Goal: Transaction & Acquisition: Register for event/course

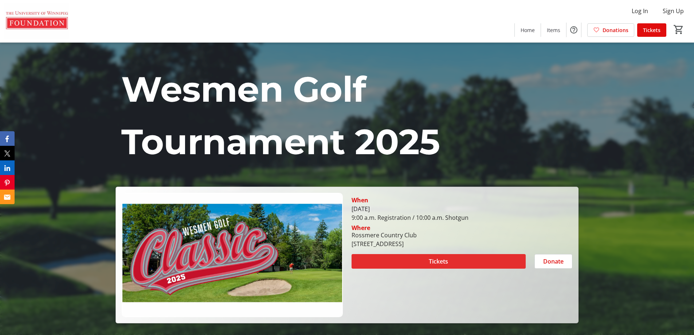
click at [460, 256] on span at bounding box center [439, 260] width 174 height 17
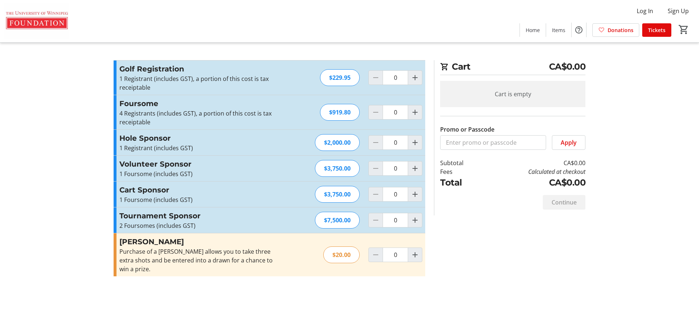
click at [265, 77] on p "1 Registrant (includes GST), a portion of this cost is tax receiptable" at bounding box center [198, 82] width 159 height 17
click at [420, 221] on span "Increment by one" at bounding box center [415, 220] width 14 height 14
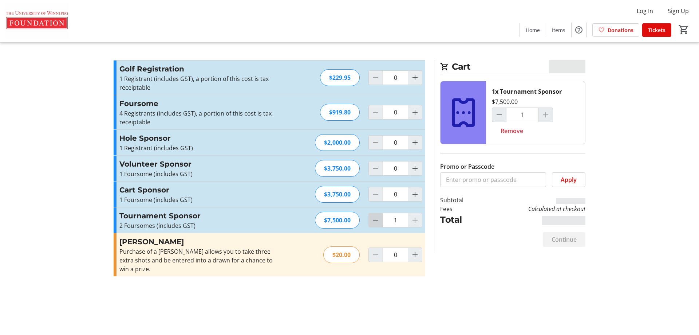
click at [373, 221] on mat-icon "Decrement by one" at bounding box center [376, 220] width 9 height 9
type input "0"
